Goal: Navigation & Orientation: Find specific page/section

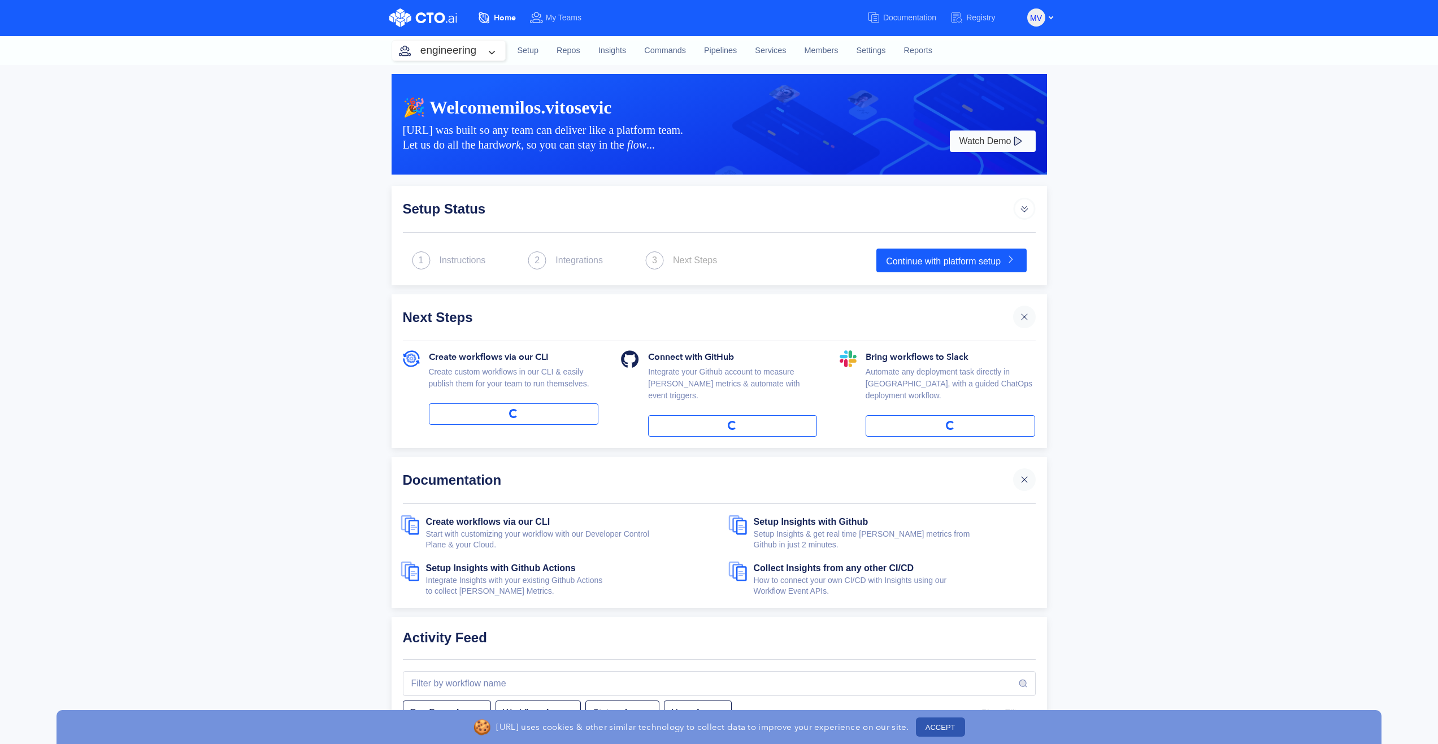
click at [940, 729] on button "ACCEPT" at bounding box center [940, 727] width 49 height 19
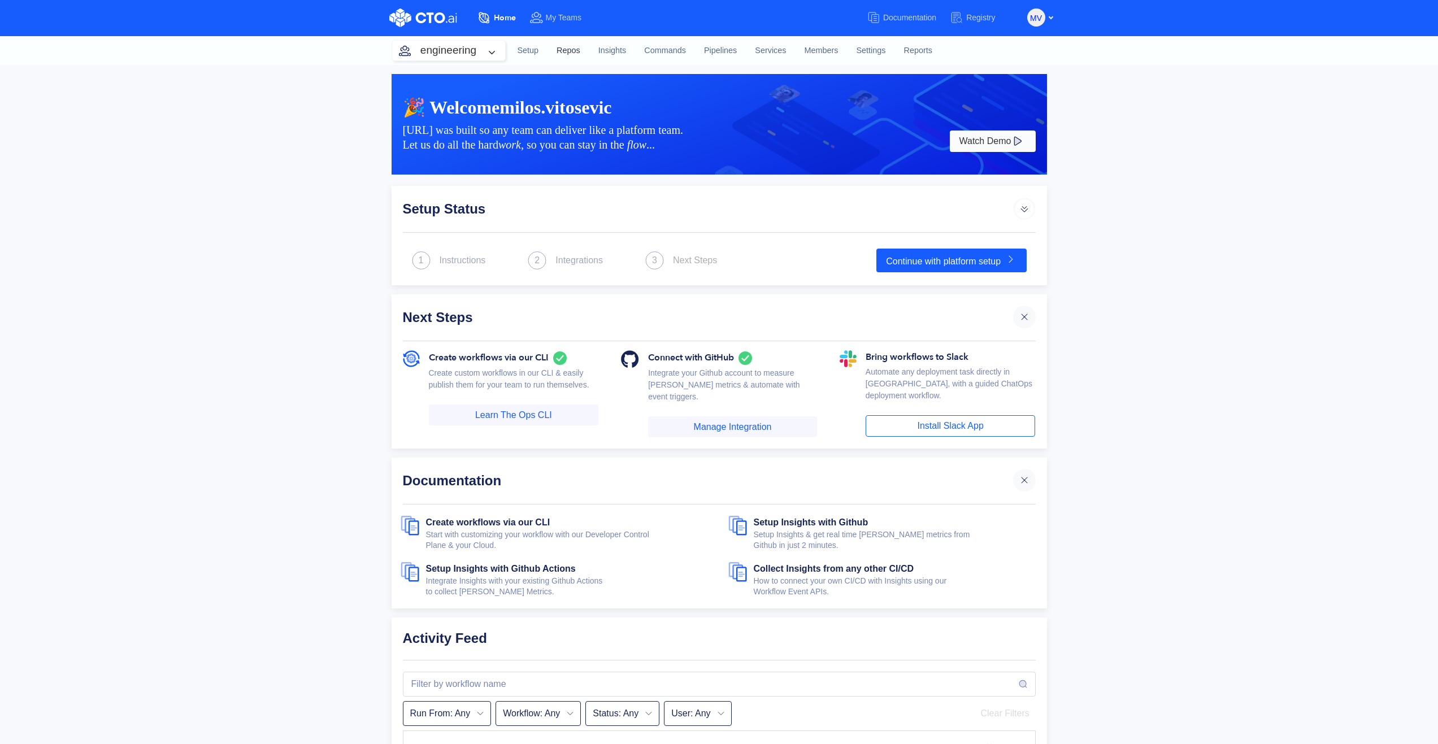
click at [569, 47] on link "Repos" at bounding box center [569, 51] width 42 height 31
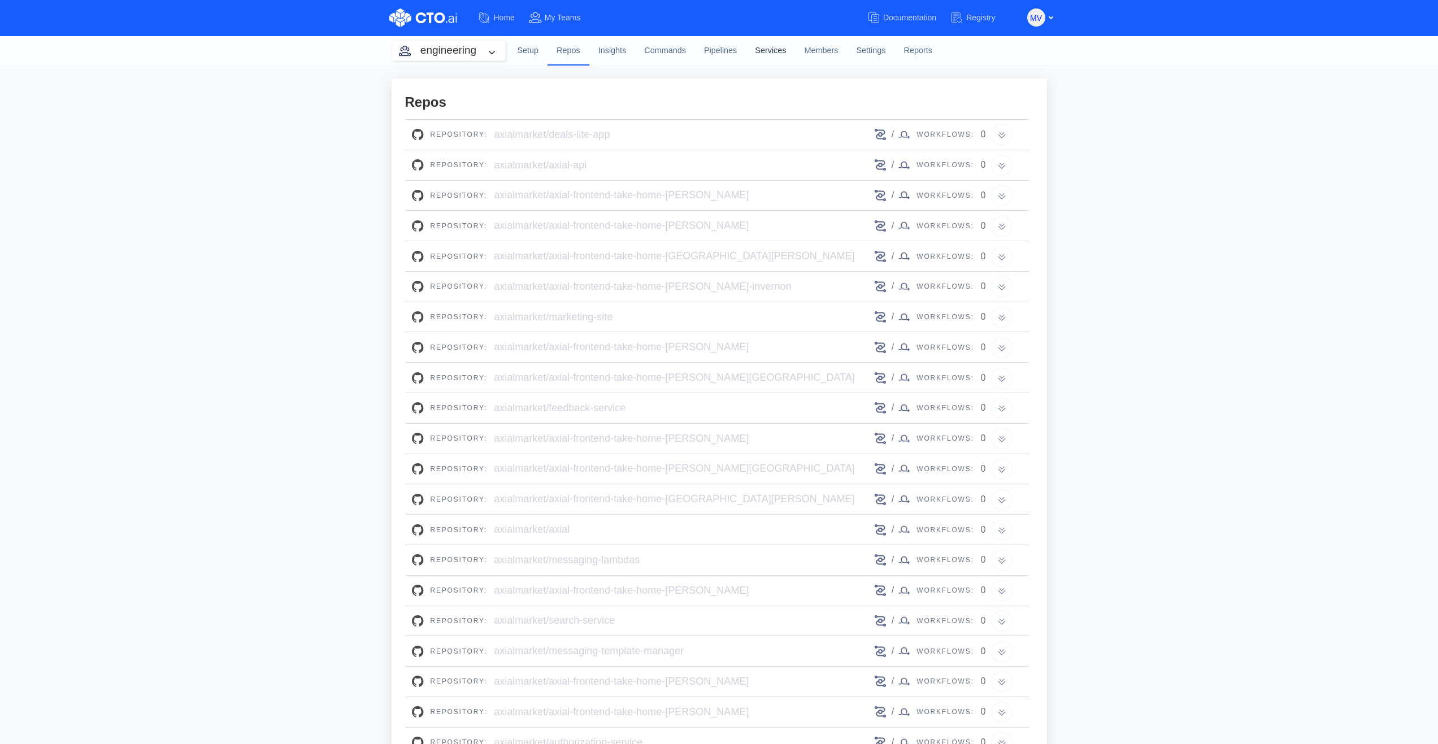
click at [773, 46] on link "Services" at bounding box center [770, 51] width 49 height 31
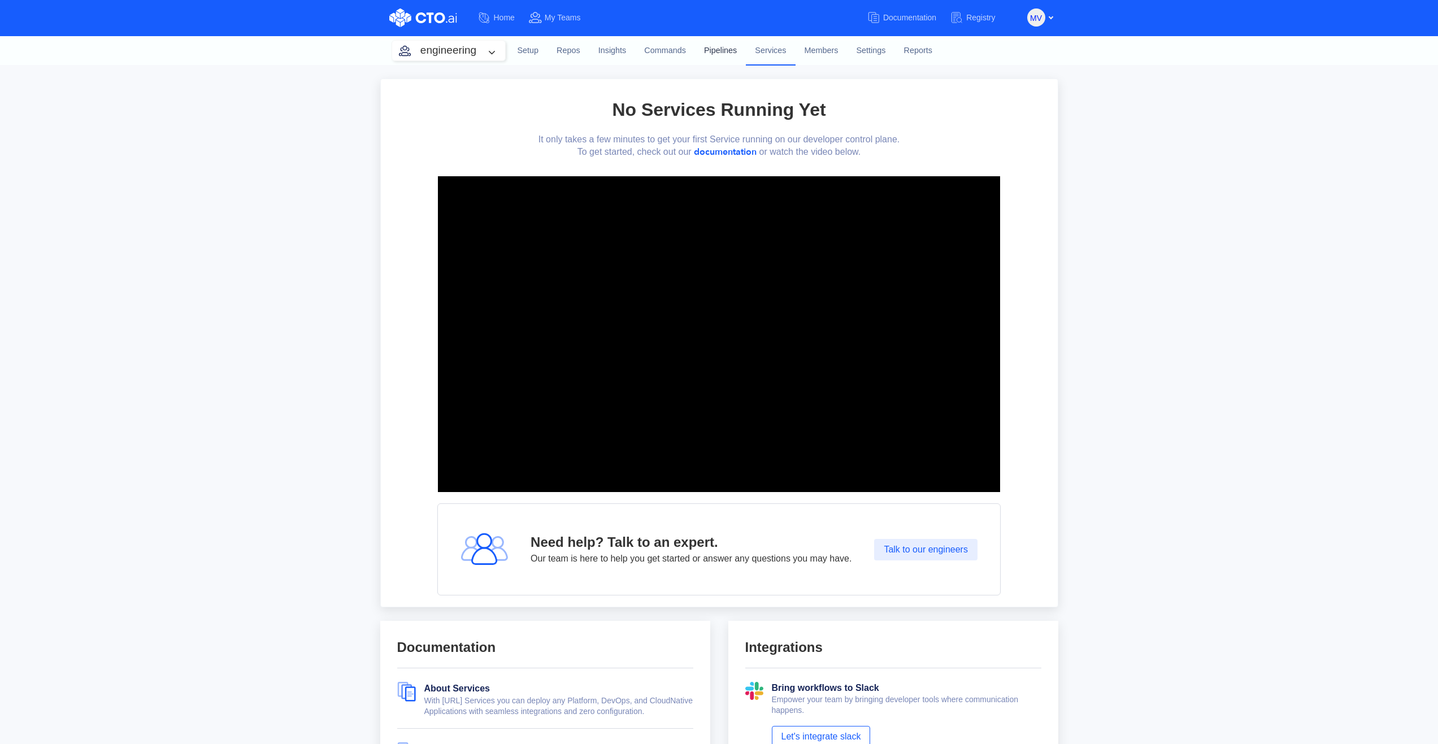
click at [720, 50] on link "Pipelines" at bounding box center [720, 51] width 51 height 31
click at [818, 49] on link "Members" at bounding box center [822, 51] width 52 height 31
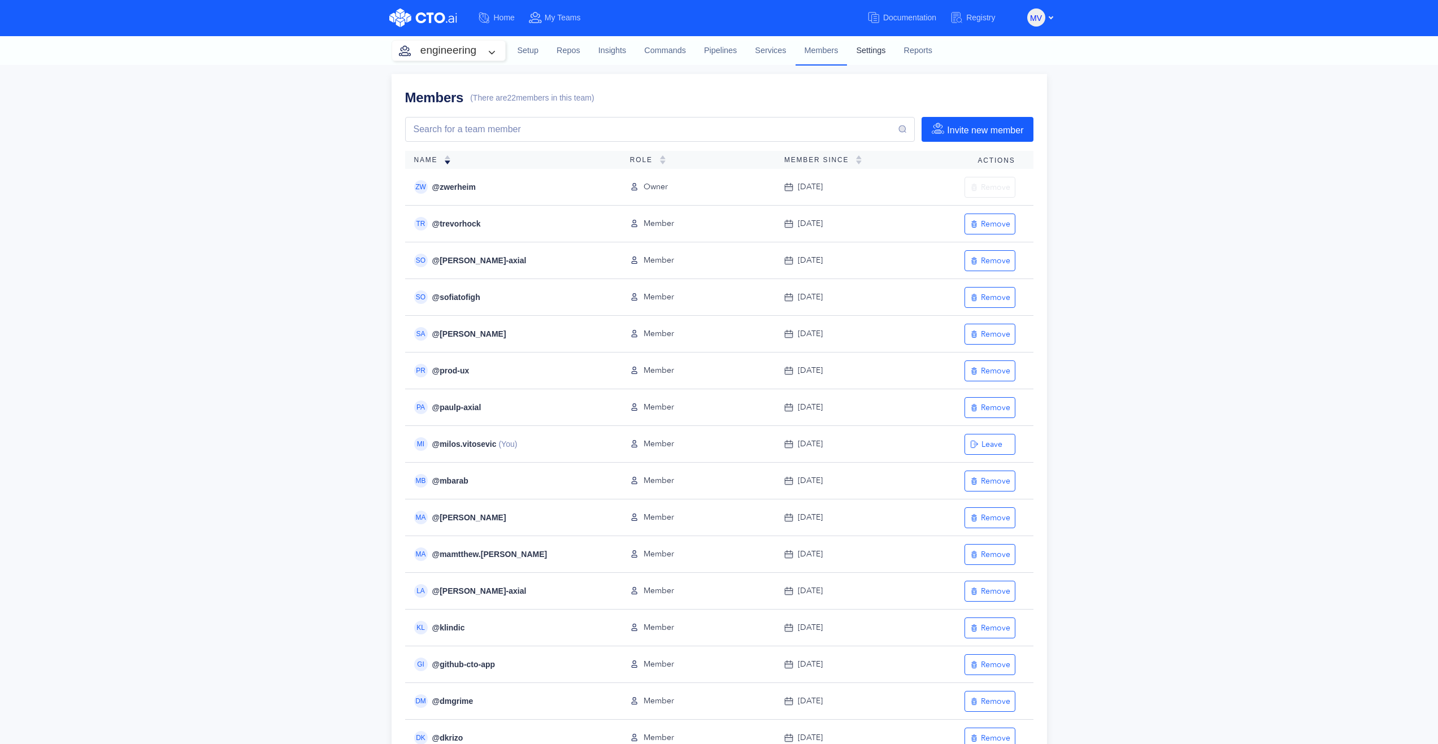
click at [877, 50] on link "Settings" at bounding box center [870, 51] width 47 height 31
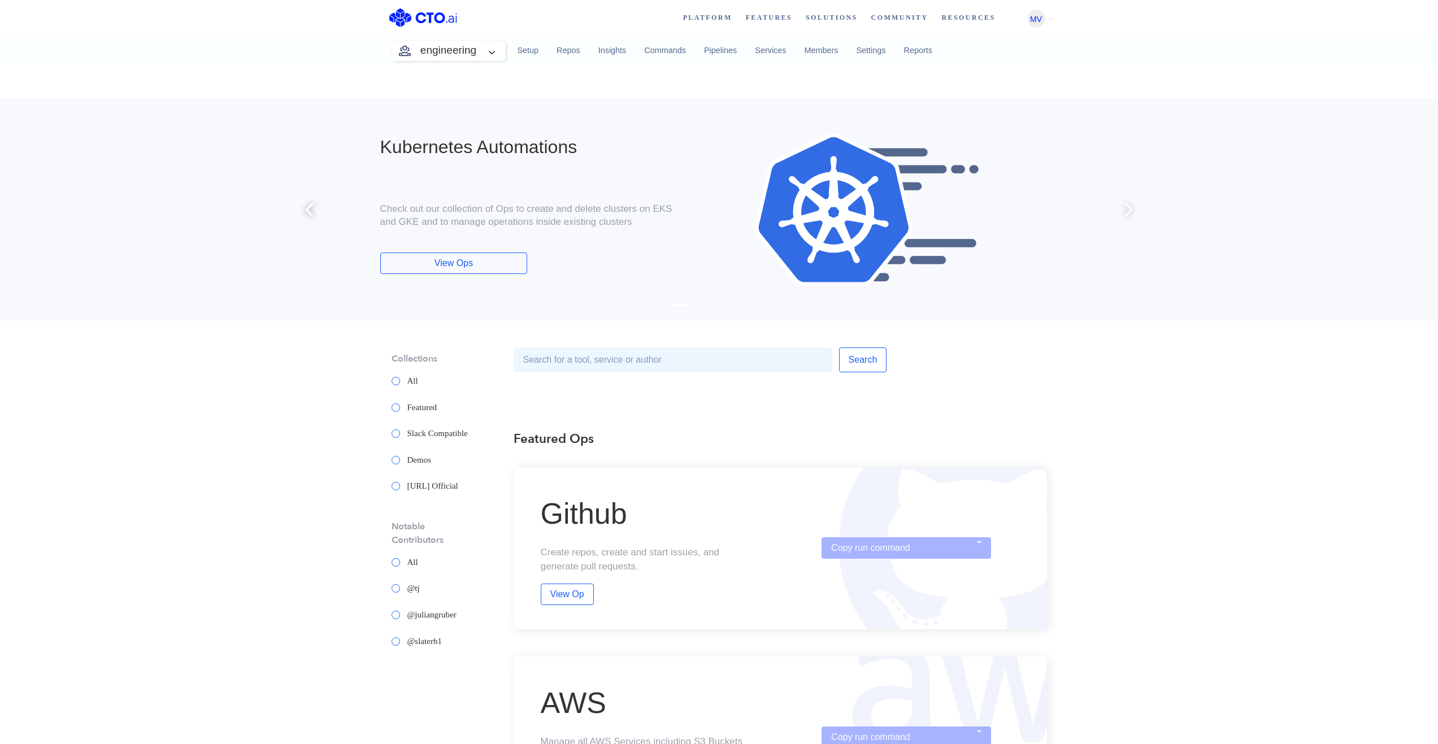
click at [311, 210] on span at bounding box center [309, 209] width 27 height 27
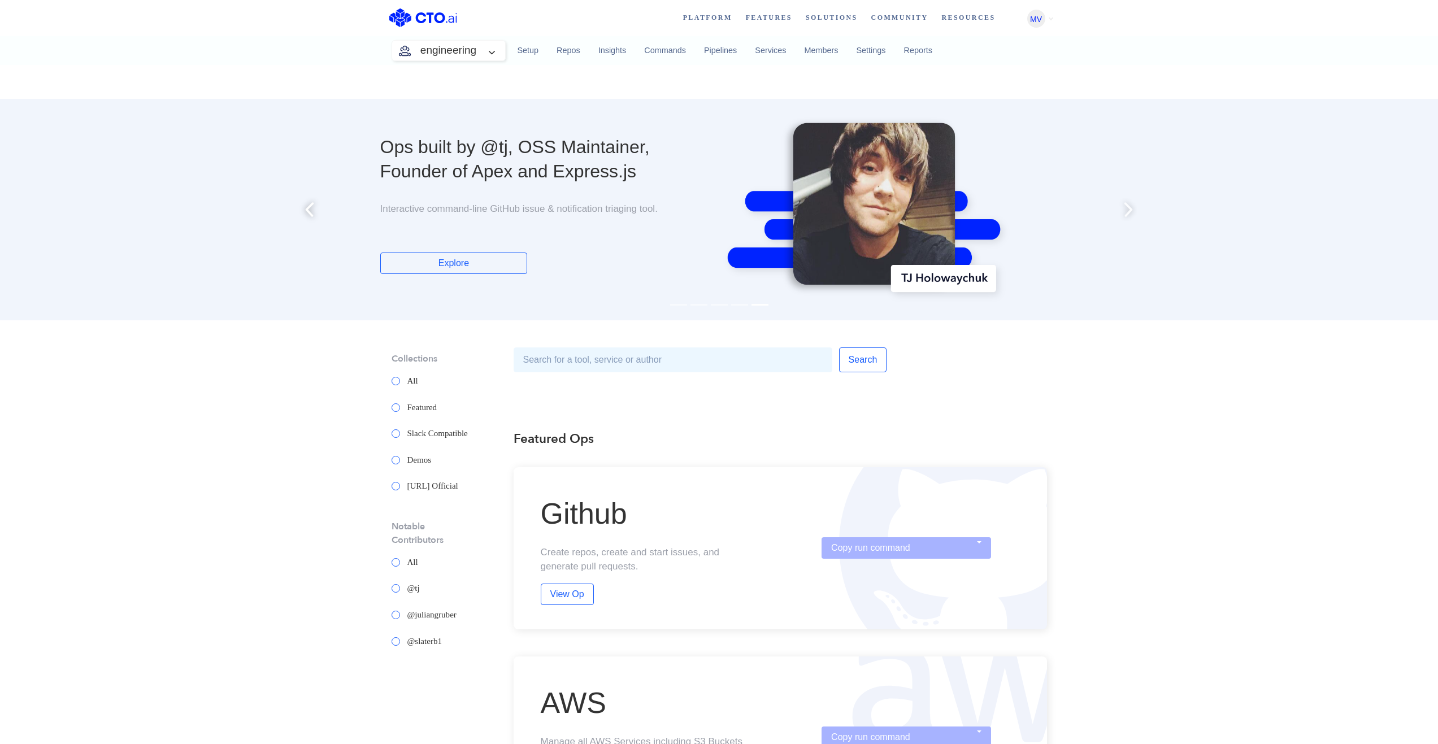
click at [310, 210] on span at bounding box center [309, 209] width 27 height 27
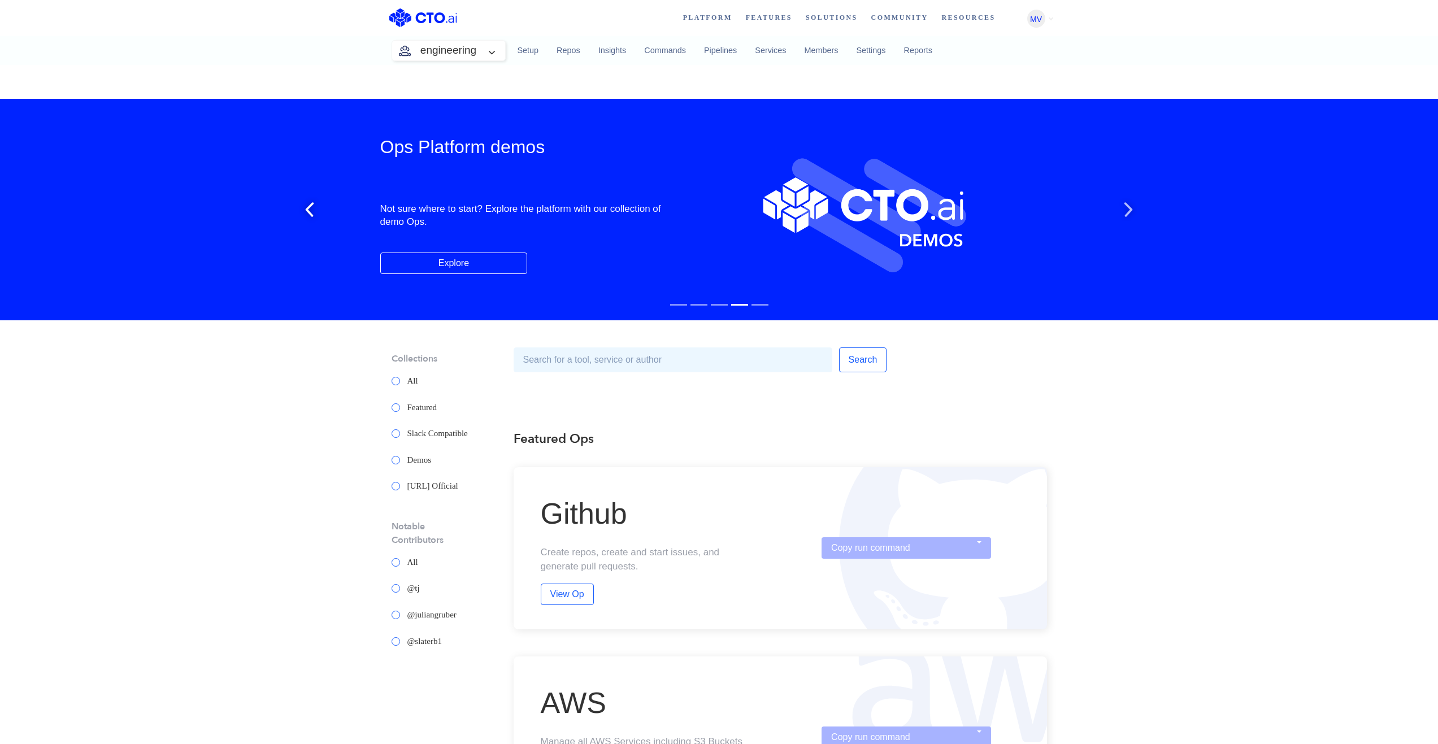
click at [308, 210] on span at bounding box center [309, 209] width 27 height 27
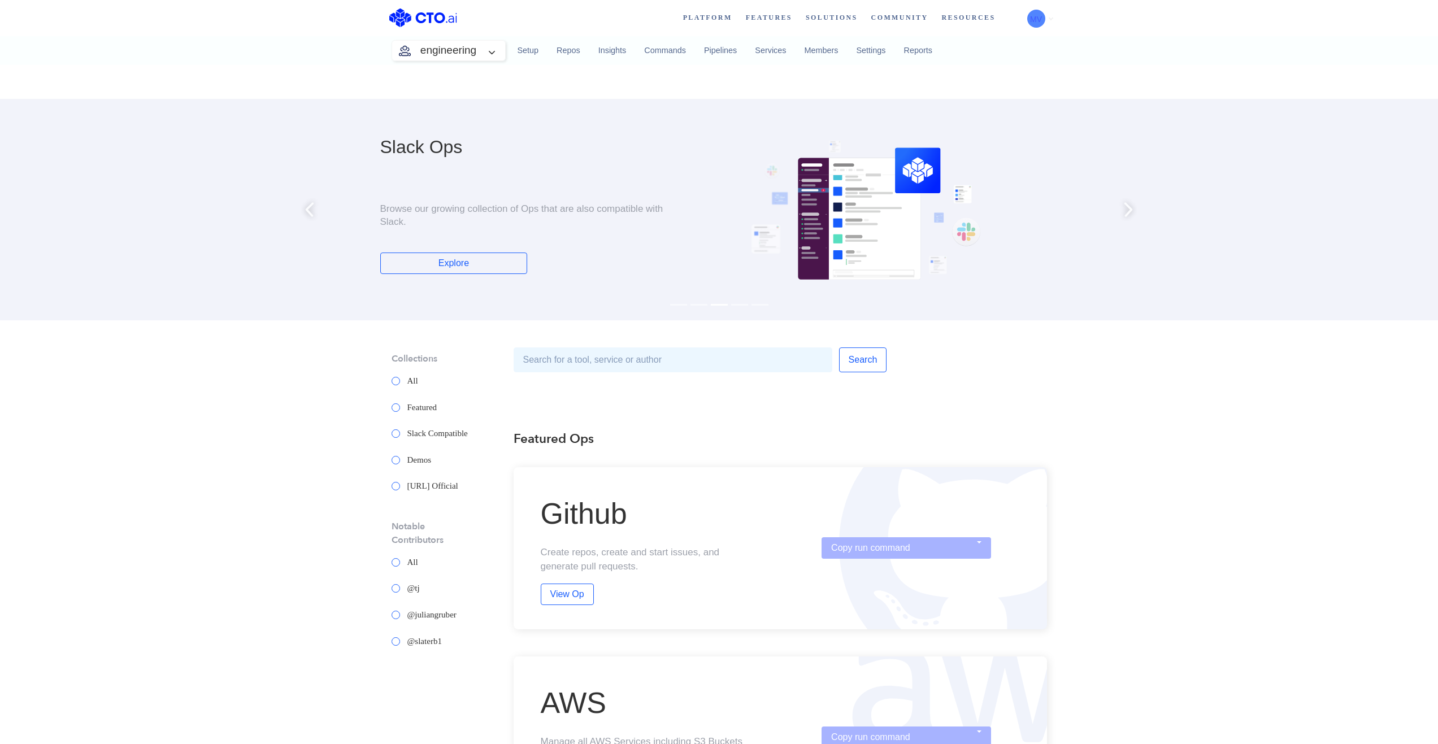
click at [1039, 18] on span "MV" at bounding box center [1036, 19] width 12 height 18
click at [988, 76] on button "Dashboard" at bounding box center [975, 77] width 86 height 21
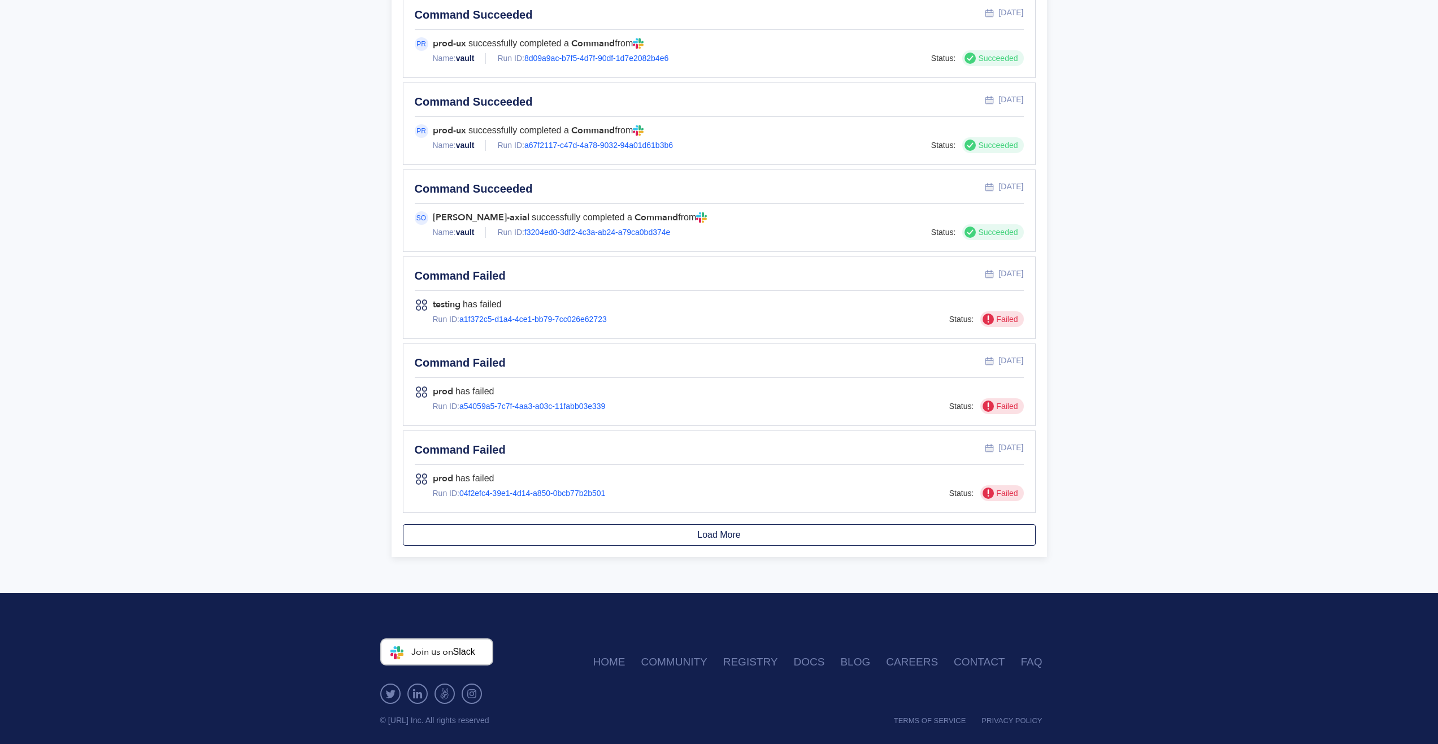
scroll to position [1086, 0]
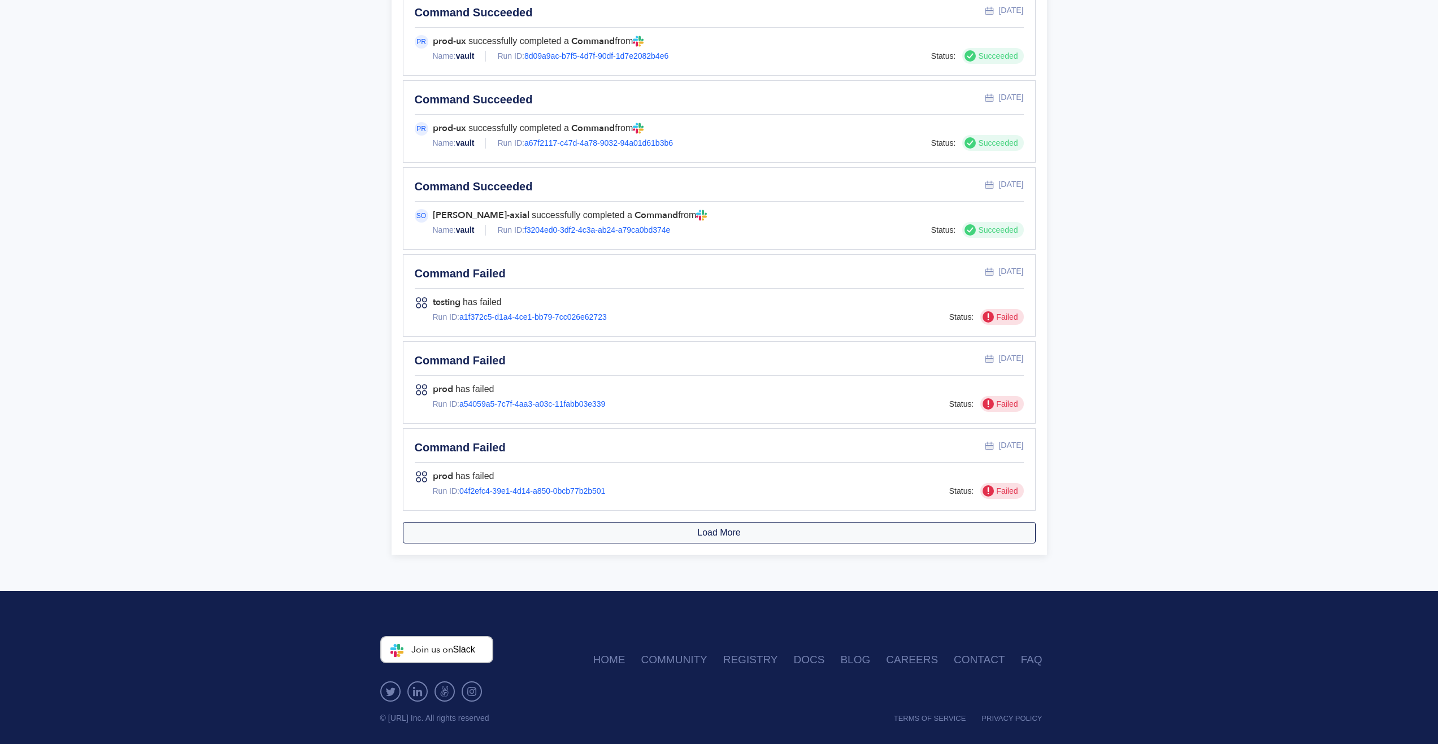
click at [597, 522] on button "Load More" at bounding box center [719, 532] width 633 height 21
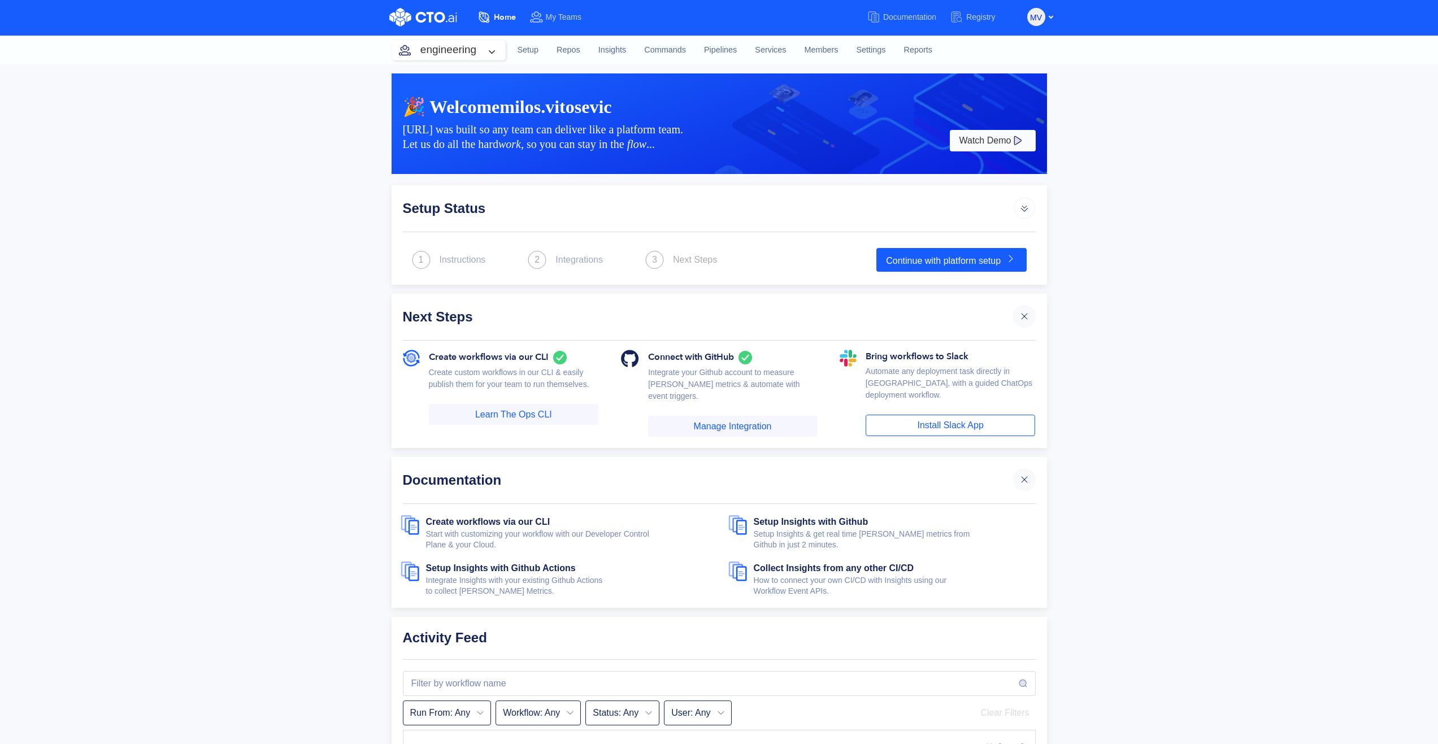
scroll to position [0, 0]
